Goal: Task Accomplishment & Management: Manage account settings

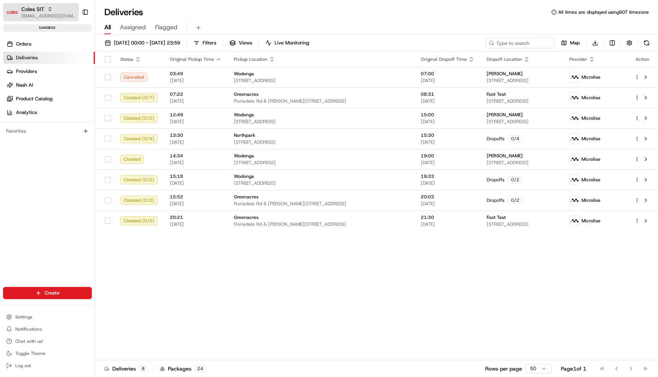
click at [44, 14] on span "[EMAIL_ADDRESS][DOMAIN_NAME]" at bounding box center [48, 16] width 54 height 6
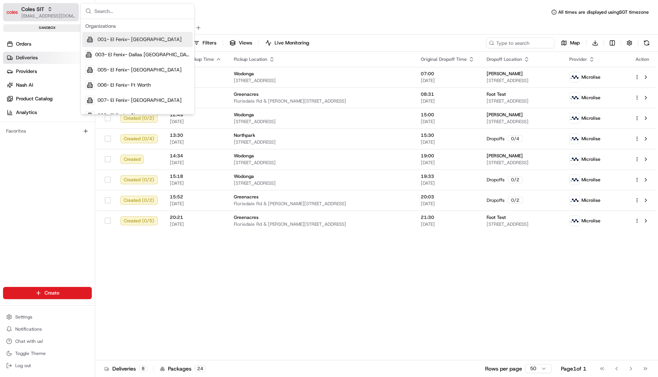
click at [44, 14] on span "[EMAIL_ADDRESS][DOMAIN_NAME]" at bounding box center [48, 16] width 54 height 6
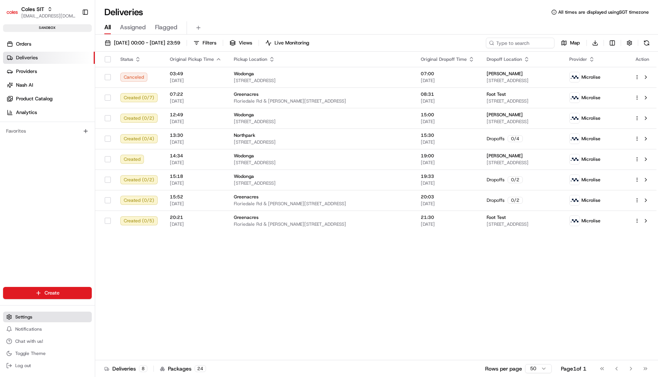
click at [29, 320] on span "Settings" at bounding box center [23, 317] width 17 height 6
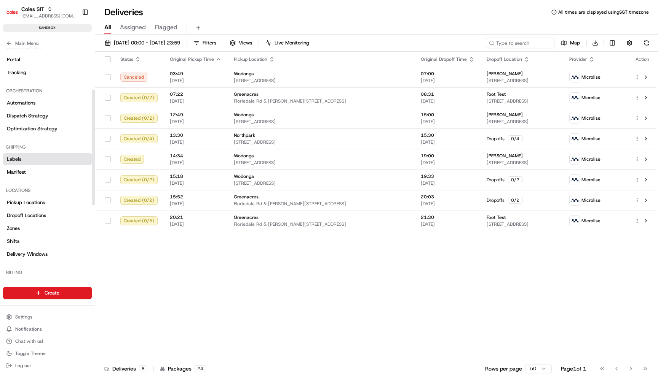
scroll to position [81, 0]
click at [32, 240] on link "Shifts" at bounding box center [47, 240] width 89 height 12
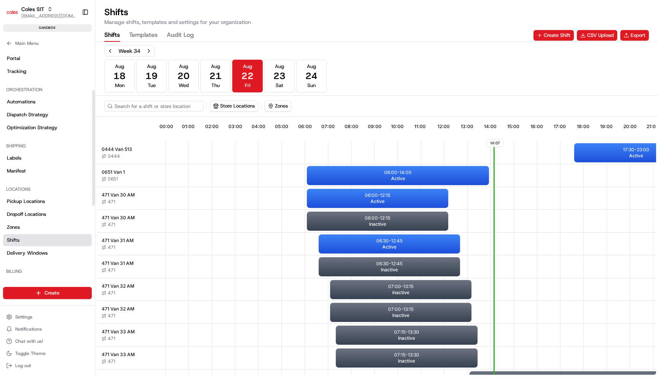
click at [184, 30] on Log "Audit Log" at bounding box center [180, 35] width 27 height 13
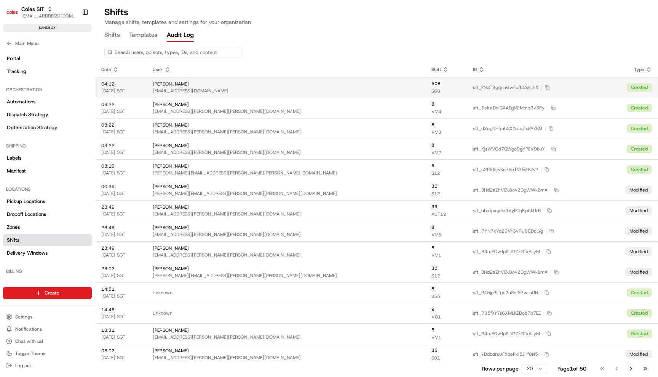
click at [260, 89] on div "[EMAIL_ADDRESS][DOMAIN_NAME]" at bounding box center [286, 91] width 266 height 6
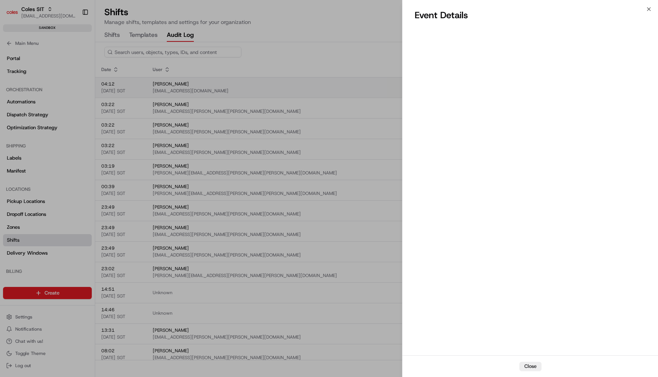
click at [260, 89] on div at bounding box center [329, 188] width 658 height 377
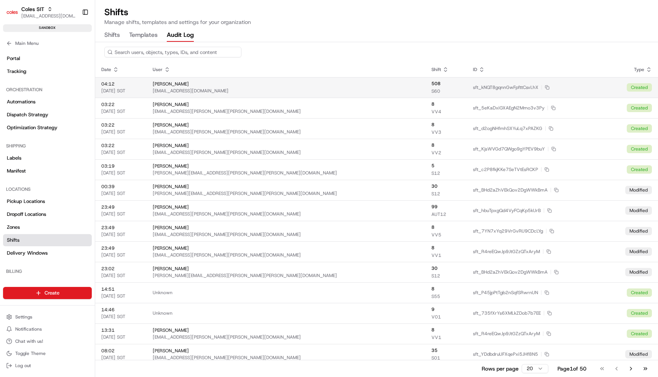
click at [261, 89] on div "[EMAIL_ADDRESS][DOMAIN_NAME]" at bounding box center [286, 91] width 266 height 6
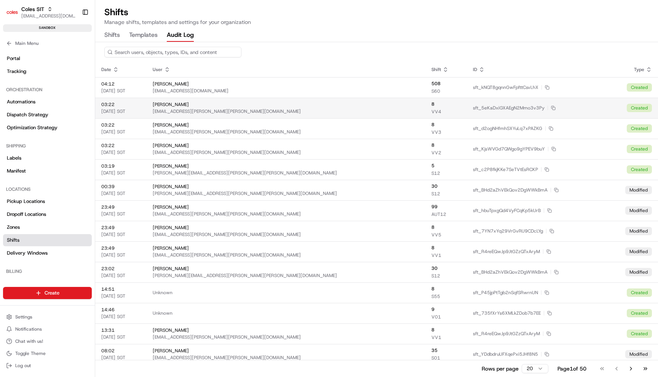
click at [288, 104] on div "[PERSON_NAME]" at bounding box center [286, 105] width 266 height 6
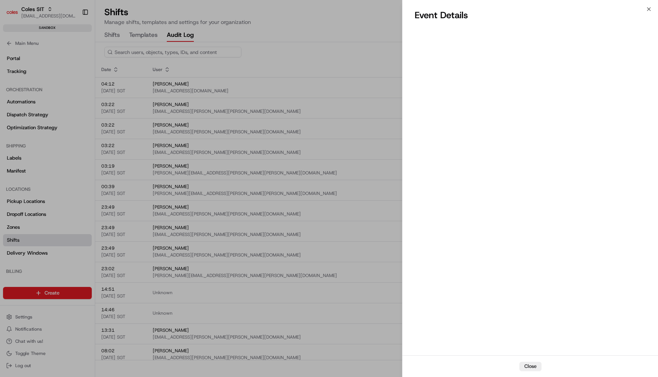
click at [288, 104] on div at bounding box center [329, 188] width 658 height 377
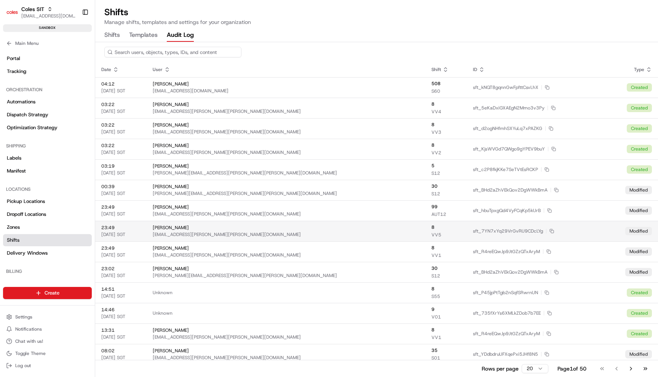
click at [348, 241] on td "[PERSON_NAME] [PERSON_NAME][EMAIL_ADDRESS][PERSON_NAME][PERSON_NAME][DOMAIN_NAM…" at bounding box center [286, 231] width 279 height 21
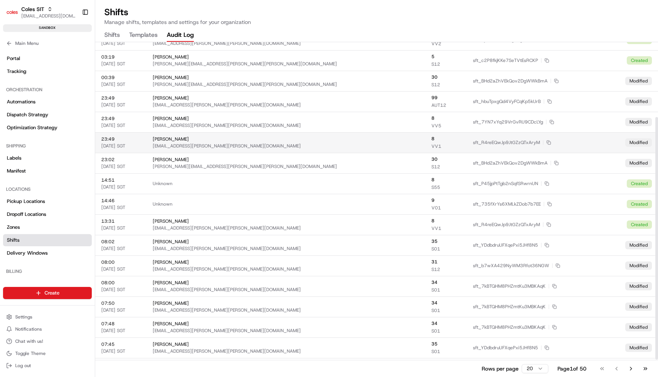
scroll to position [114, 0]
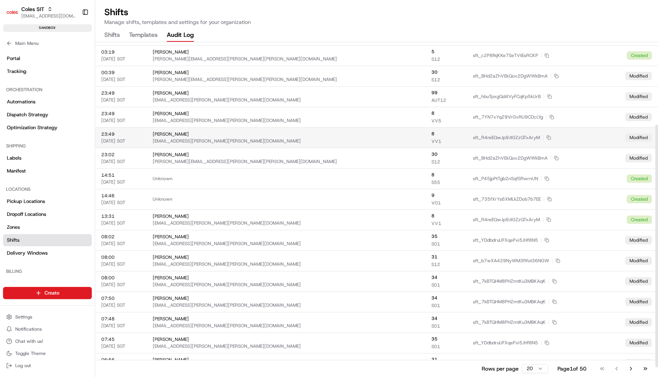
click at [349, 262] on div "[EMAIL_ADDRESS][PERSON_NAME][PERSON_NAME][DOMAIN_NAME]" at bounding box center [286, 264] width 266 height 6
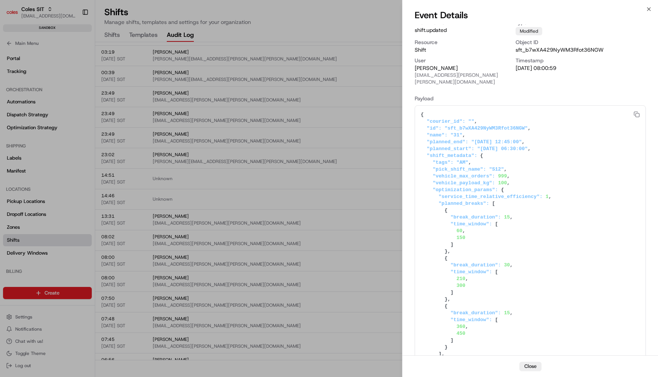
scroll to position [0, 0]
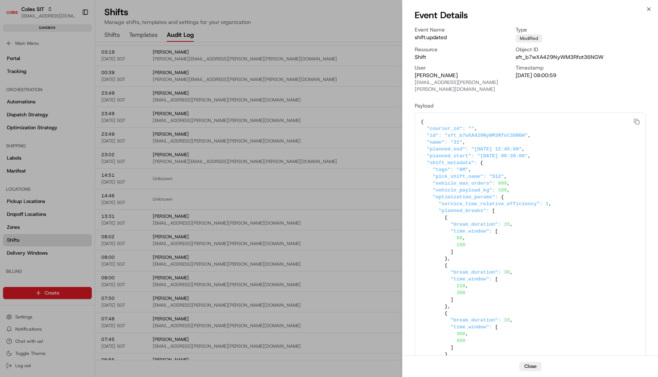
click at [392, 139] on div at bounding box center [329, 188] width 658 height 377
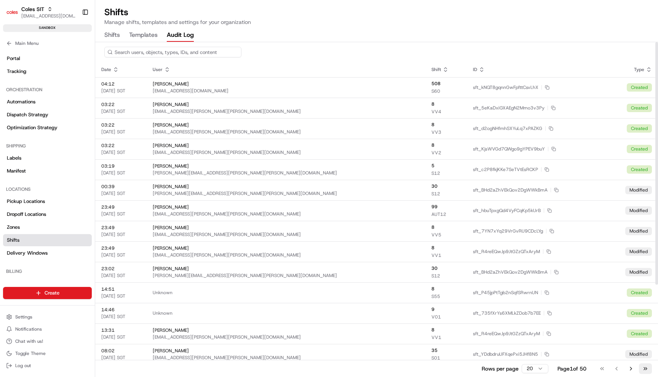
click at [649, 368] on button "Go to last page" at bounding box center [645, 369] width 13 height 11
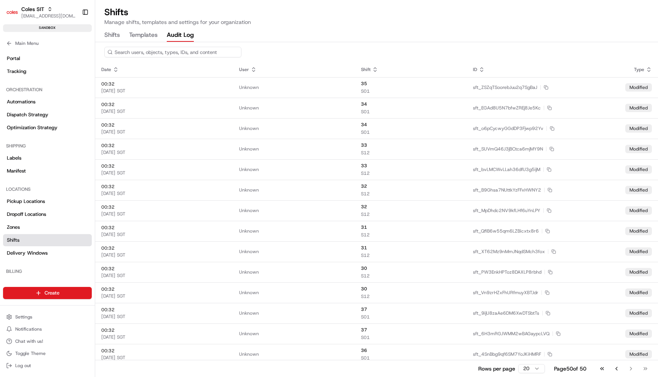
click at [630, 367] on div "Go to first page Go to previous page Go to next page Go to last page" at bounding box center [623, 369] width 56 height 11
click at [602, 368] on button "Go to first page" at bounding box center [601, 369] width 13 height 11
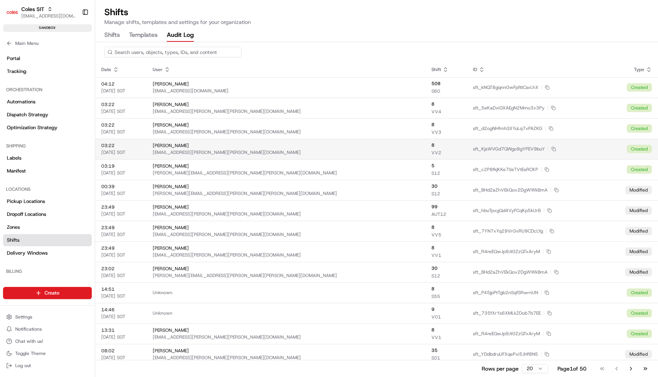
click at [373, 145] on div "[PERSON_NAME]" at bounding box center [286, 146] width 266 height 6
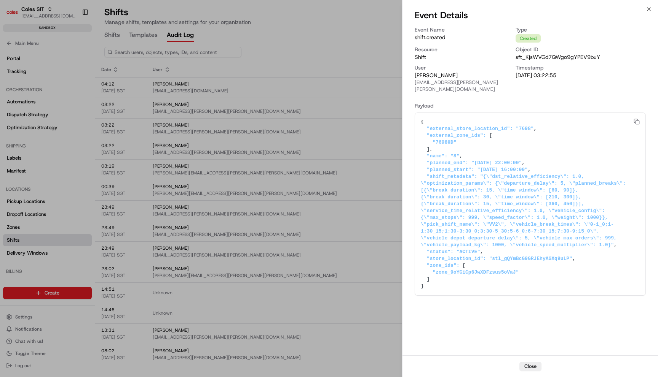
click at [508, 176] on textarea "{ "external_store_location_id": "7698", "external_zone_ids": [ "7698HD" ], "nam…" at bounding box center [530, 204] width 230 height 183
click at [491, 220] on textarea "{ "external_store_location_id": "7698", "external_zone_ids": [ "7698HD" ], "nam…" at bounding box center [530, 204] width 230 height 183
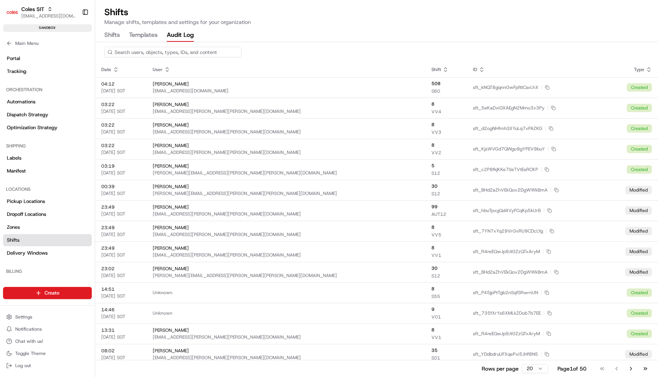
click at [167, 48] on input at bounding box center [172, 52] width 137 height 11
paste input "VV2"
type input "VV2"
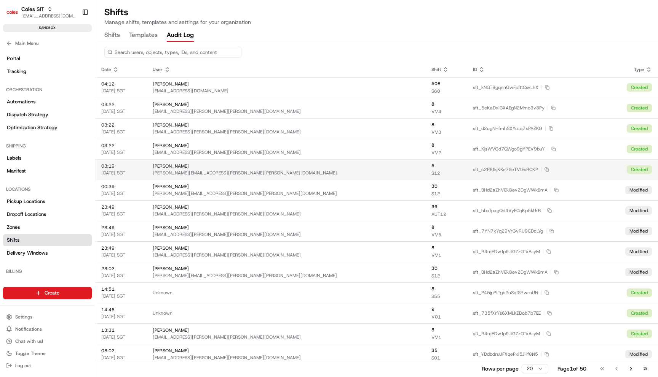
click at [472, 172] on td "sft_c2P8fkjKKe7SeTVtEsRCKP Copy sft_c2P8fkjKKe7SeTVtEsRCKP" at bounding box center [543, 169] width 152 height 21
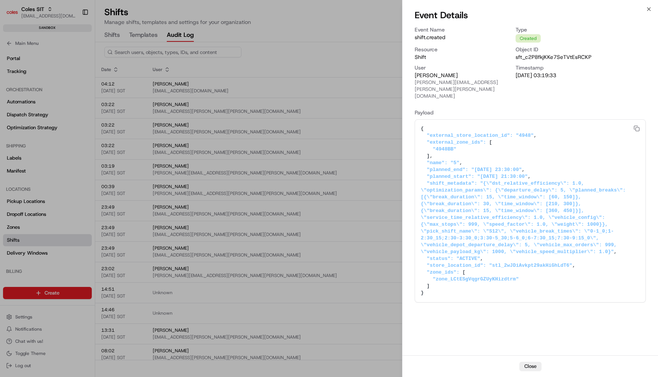
click at [492, 216] on textarea "{ "external_store_location_id": "4948", "external_zone_ids": [ "4948BB" ], "nam…" at bounding box center [530, 211] width 230 height 183
click at [330, 162] on div at bounding box center [329, 188] width 658 height 377
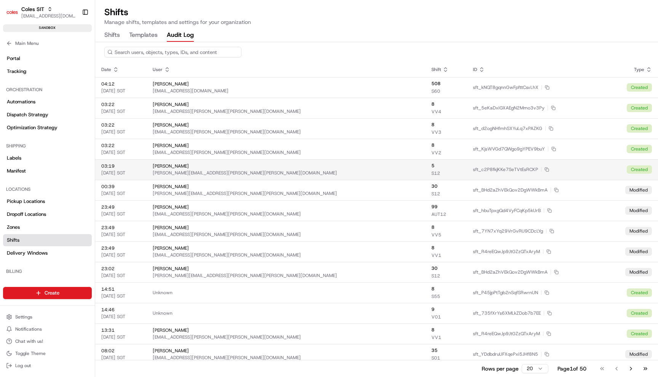
click at [452, 166] on span "5" at bounding box center [445, 166] width 29 height 6
